Goal: Information Seeking & Learning: Learn about a topic

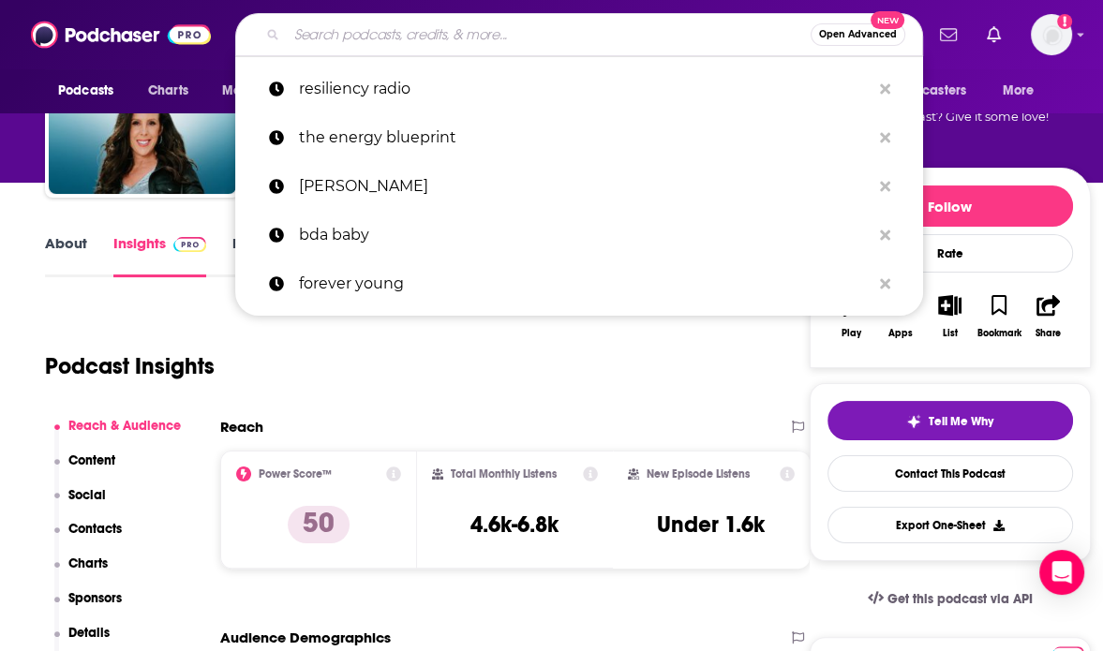
click at [472, 29] on input "Search podcasts, credits, & more..." at bounding box center [549, 35] width 524 height 30
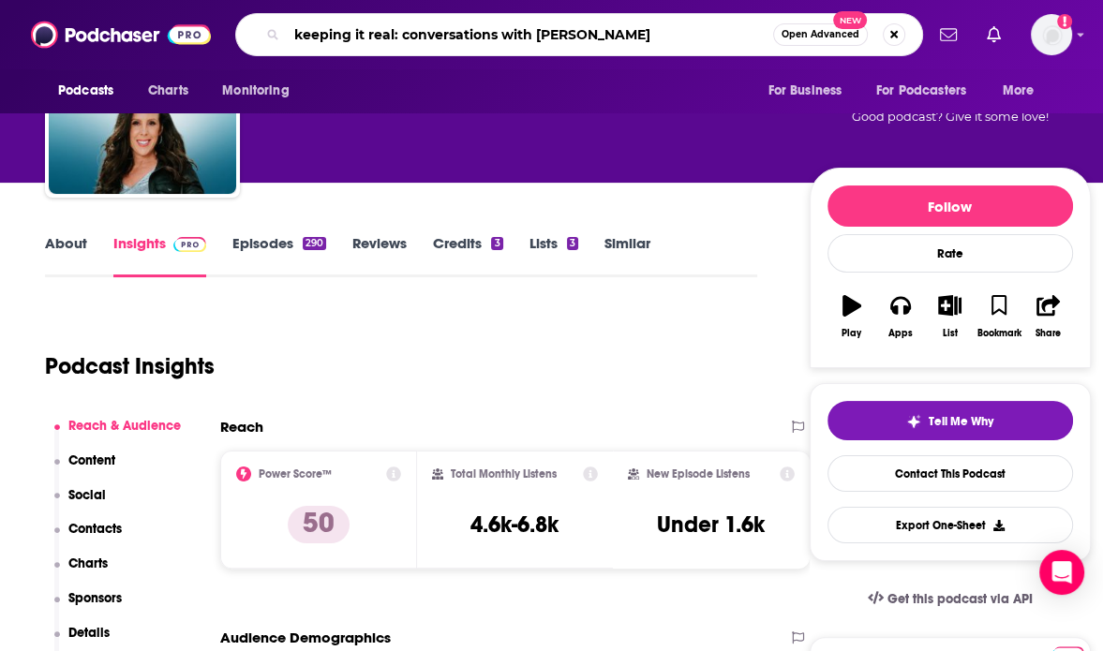
type input "keeping it real: conversations with [PERSON_NAME]"
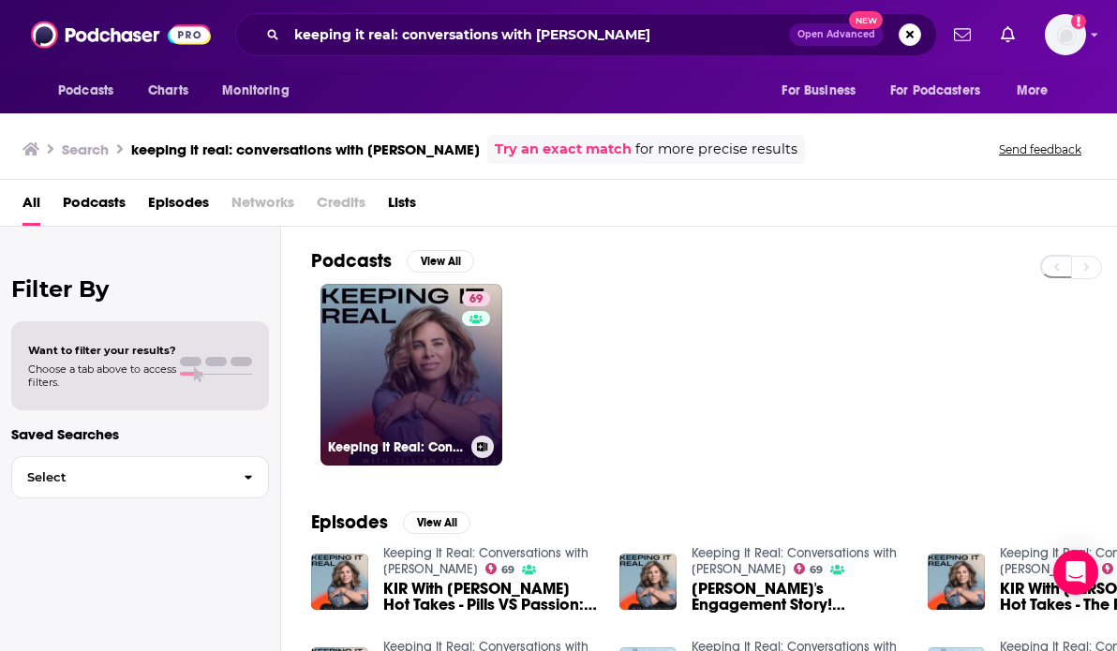
click at [405, 398] on link "69 Keeping It Real: Conversations with [PERSON_NAME]" at bounding box center [411, 375] width 182 height 182
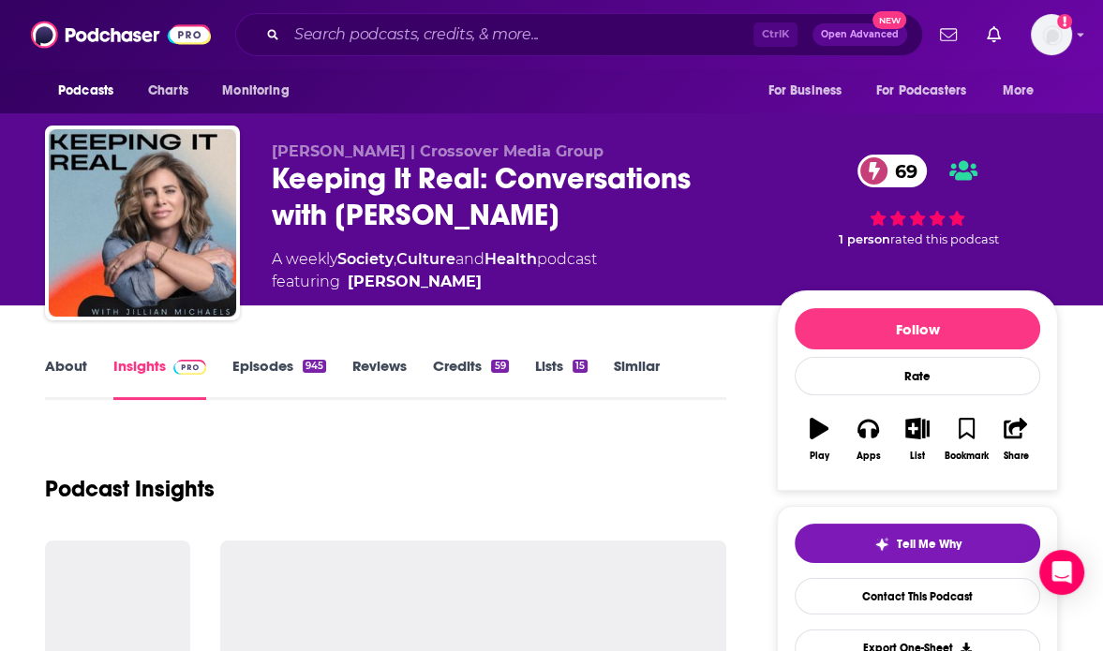
click at [405, 398] on link "Reviews" at bounding box center [379, 378] width 54 height 43
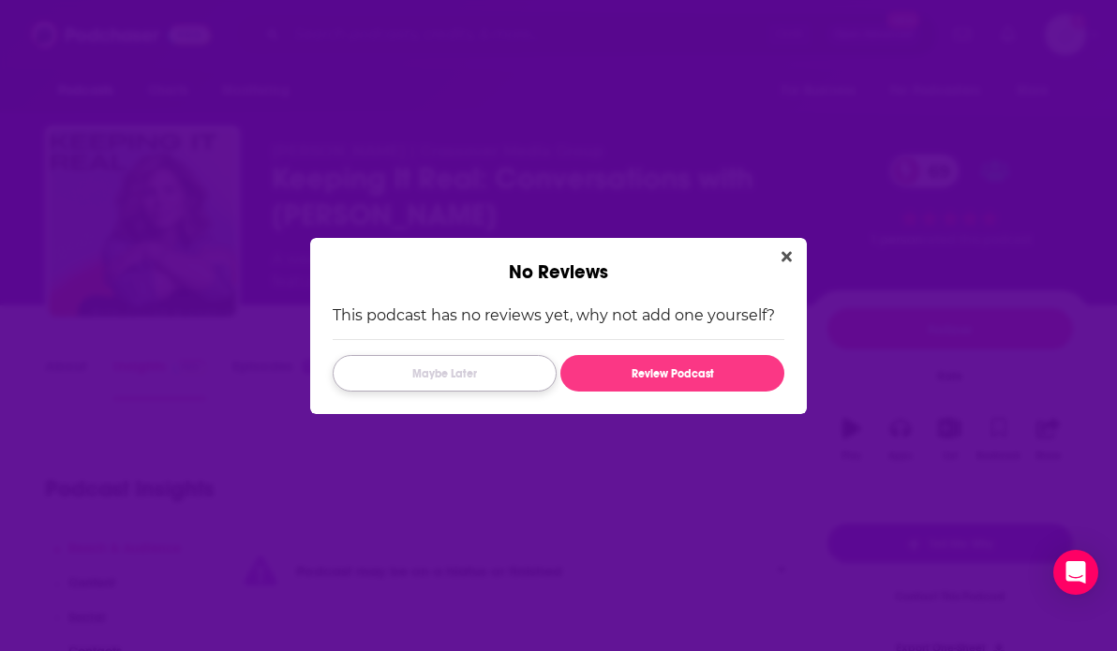
click at [423, 378] on button "Maybe Later" at bounding box center [445, 373] width 224 height 37
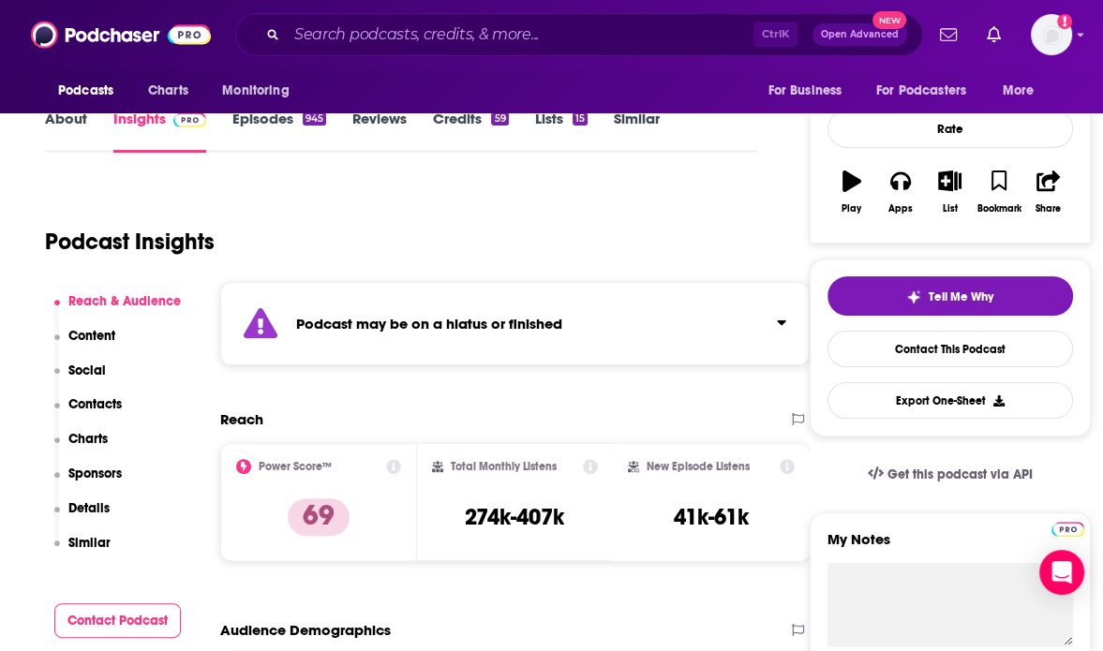
scroll to position [274, 0]
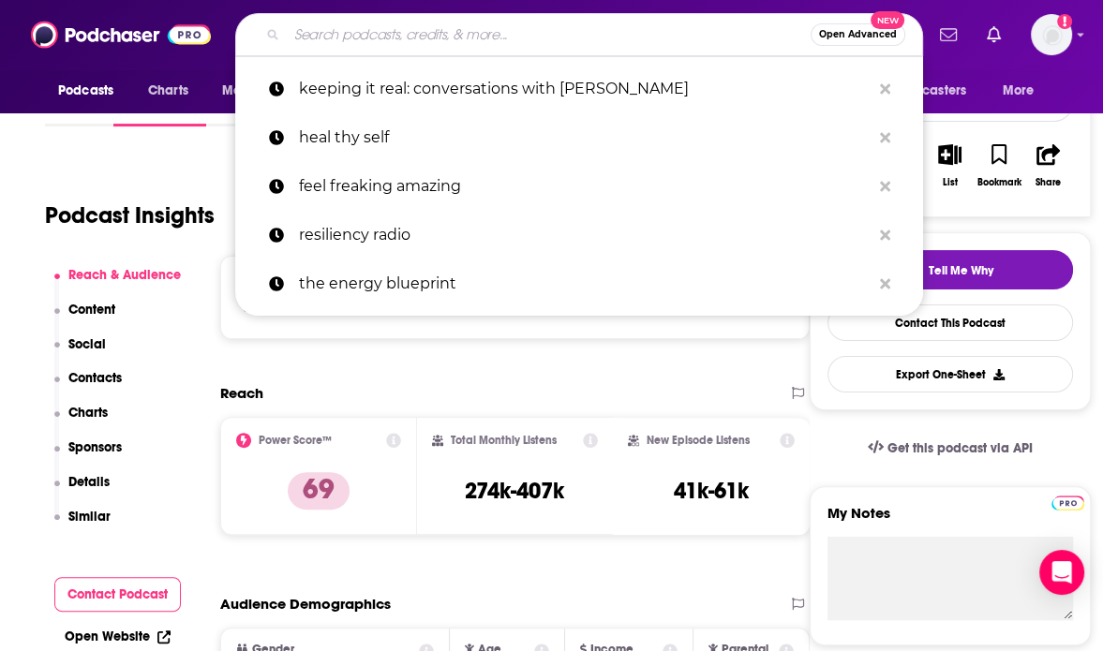
click at [491, 36] on input "Search podcasts, credits, & more..." at bounding box center [549, 35] width 524 height 30
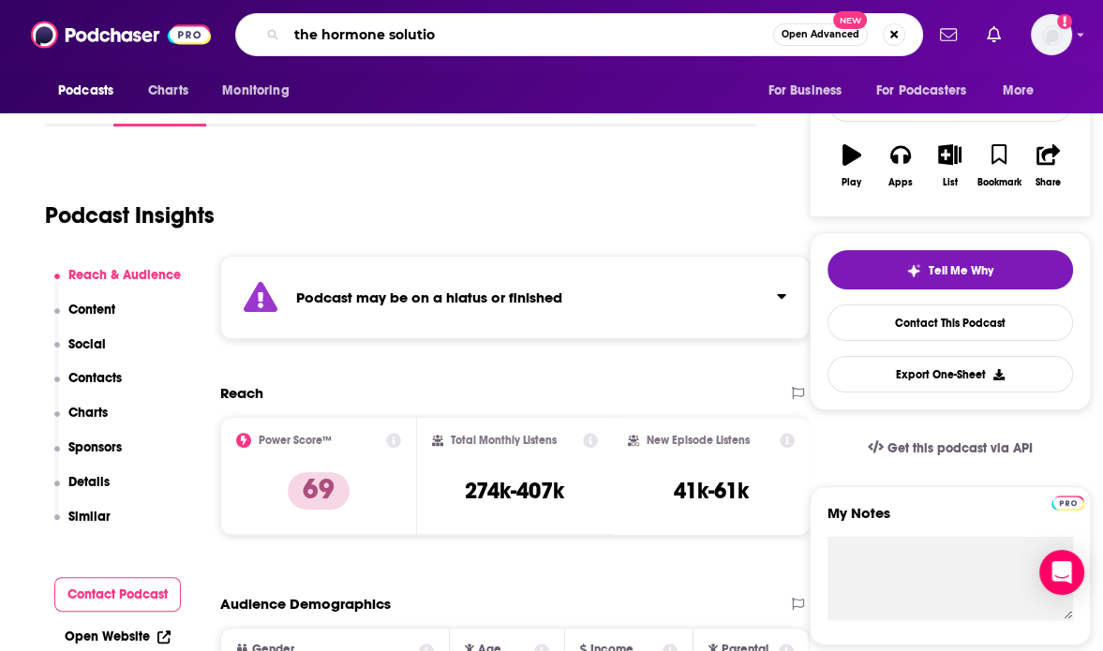
type input "the hormone solution"
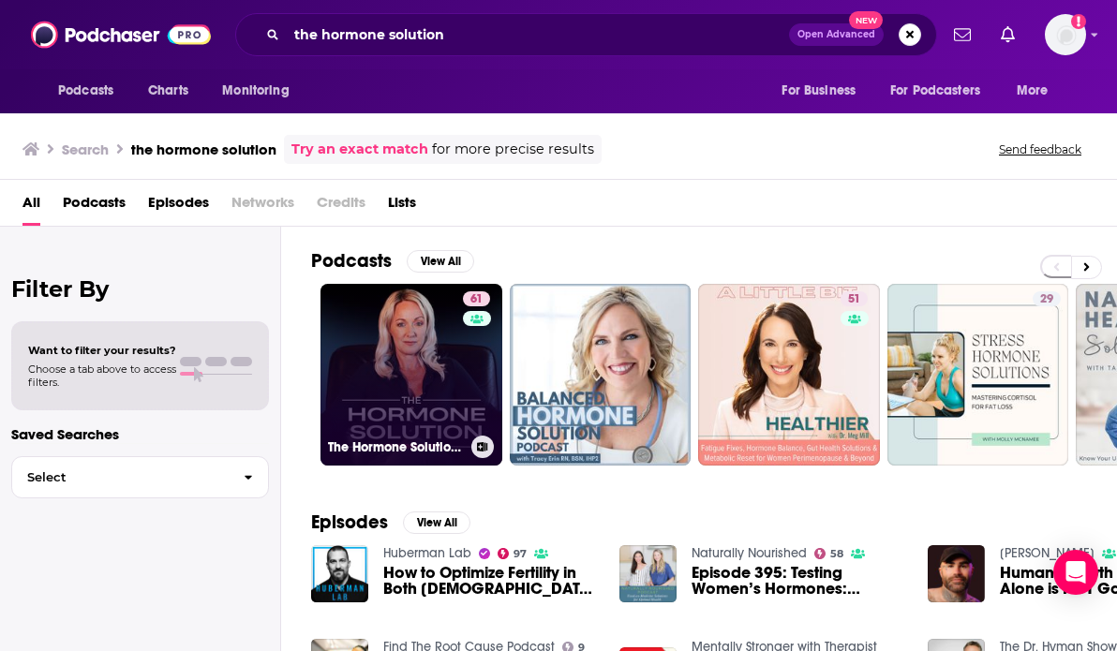
click at [412, 380] on link "61 The Hormone Solution with [PERSON_NAME]" at bounding box center [411, 375] width 182 height 182
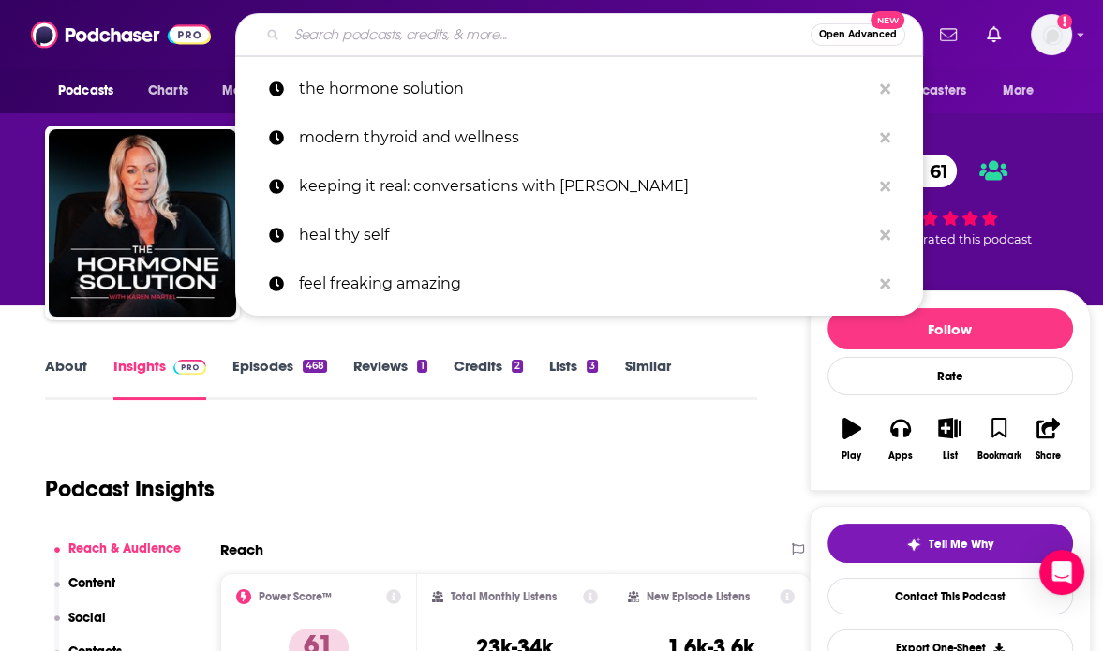
click at [319, 44] on input "Search podcasts, credits, & more..." at bounding box center [549, 35] width 524 height 30
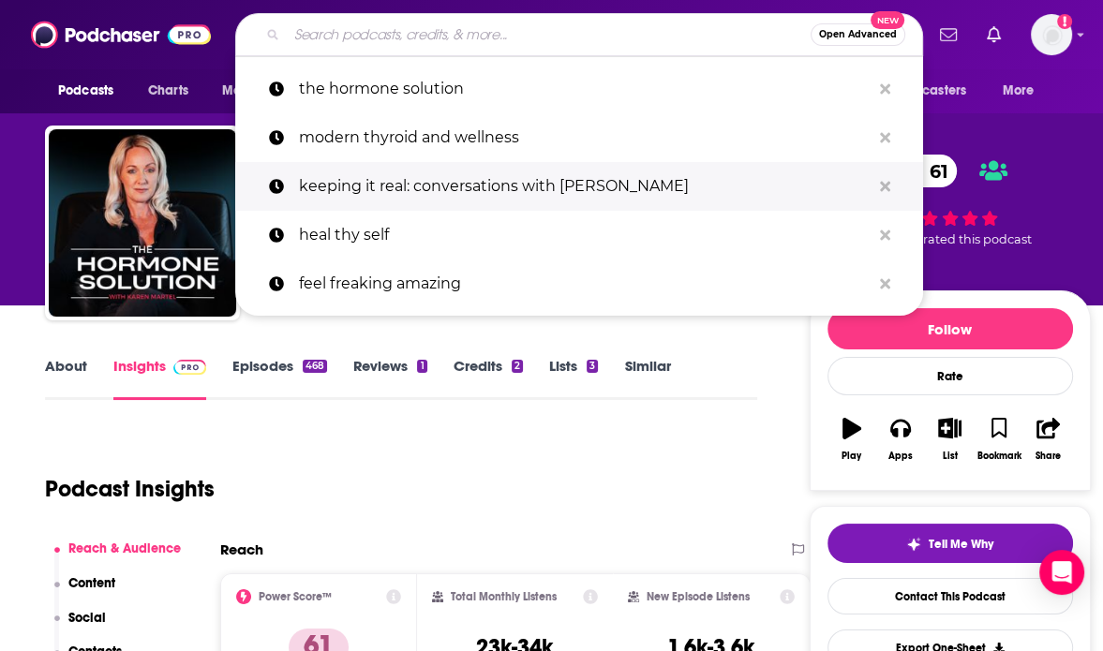
click at [370, 177] on p "keeping it real: conversations with [PERSON_NAME]" at bounding box center [585, 186] width 572 height 49
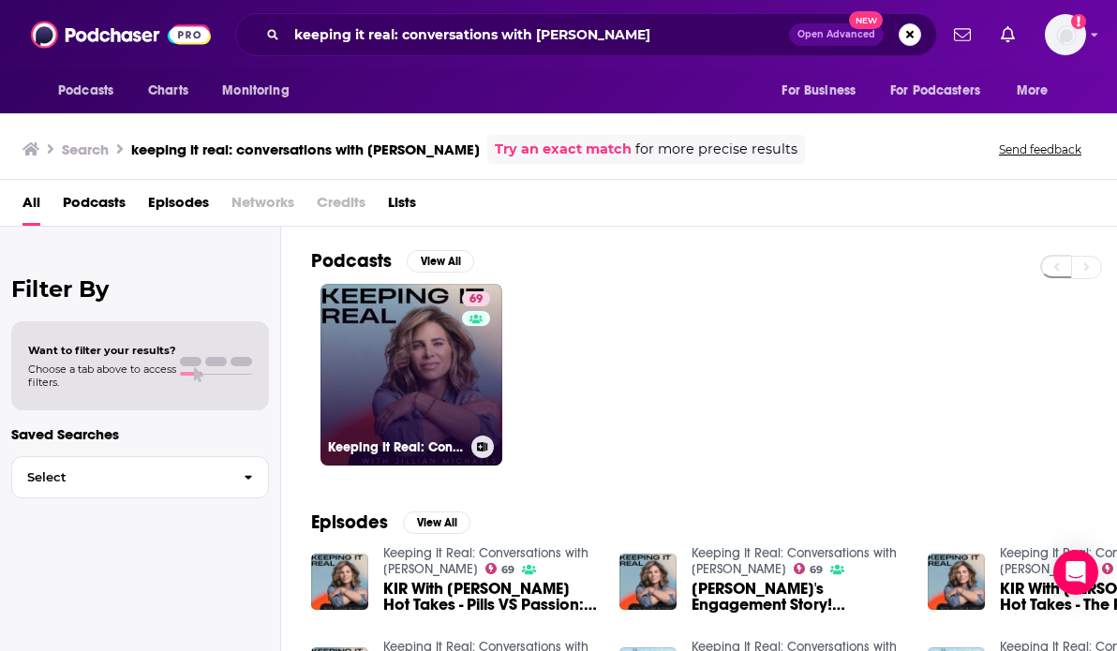
click at [421, 325] on link "69 Keeping It Real: Conversations with [PERSON_NAME]" at bounding box center [411, 375] width 182 height 182
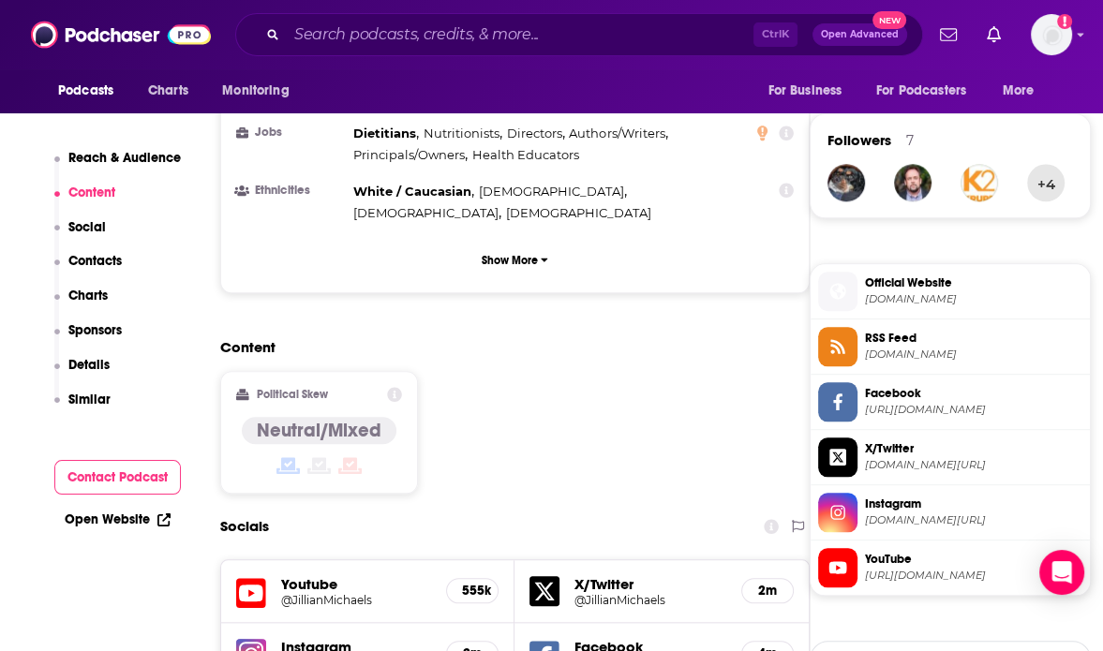
scroll to position [1329, 0]
